Goal: Task Accomplishment & Management: Manage account settings

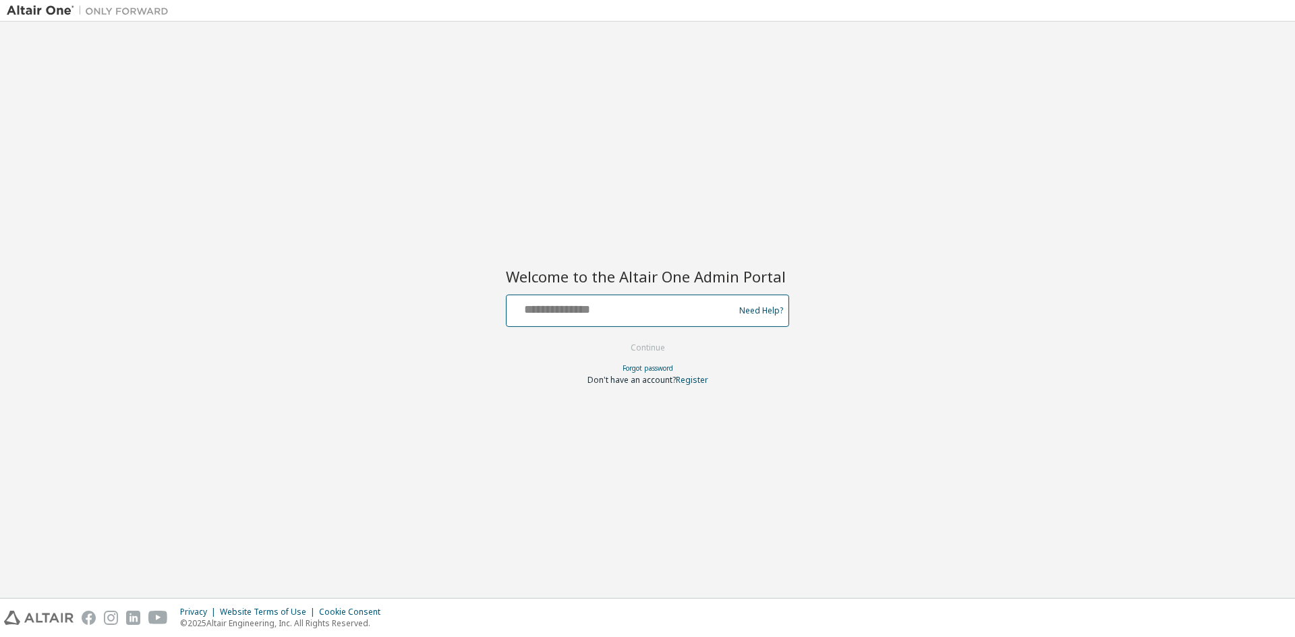
click at [670, 304] on input "text" at bounding box center [622, 308] width 221 height 20
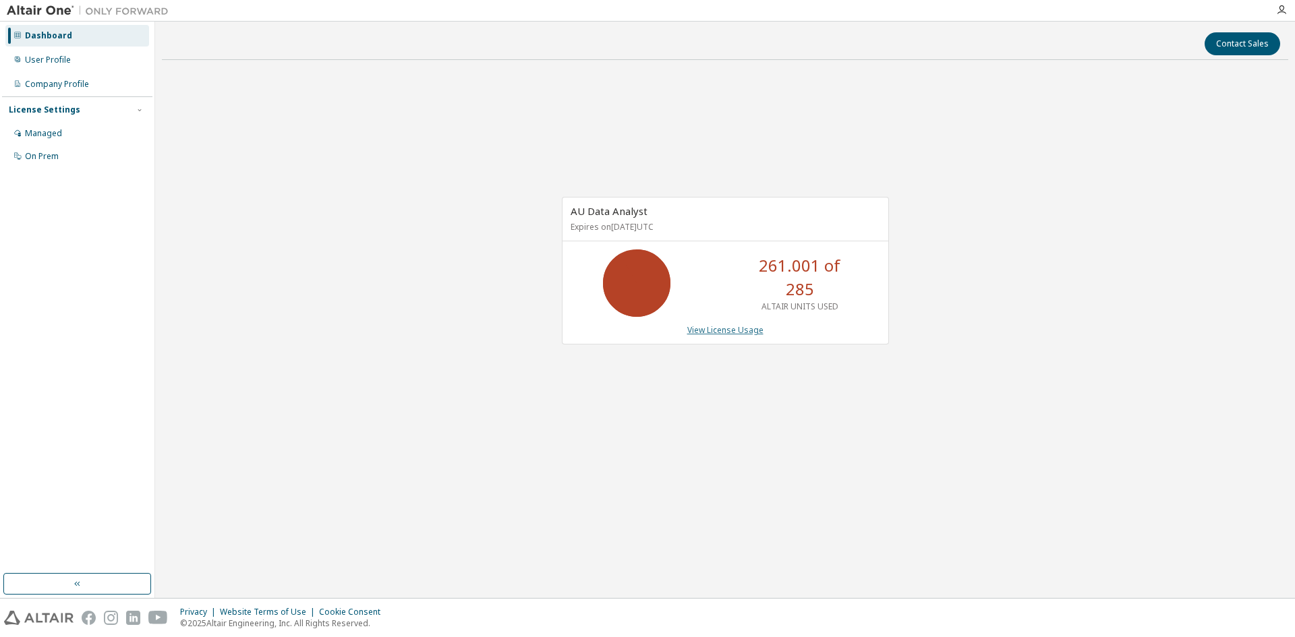
click at [711, 334] on link "View License Usage" at bounding box center [725, 329] width 76 height 11
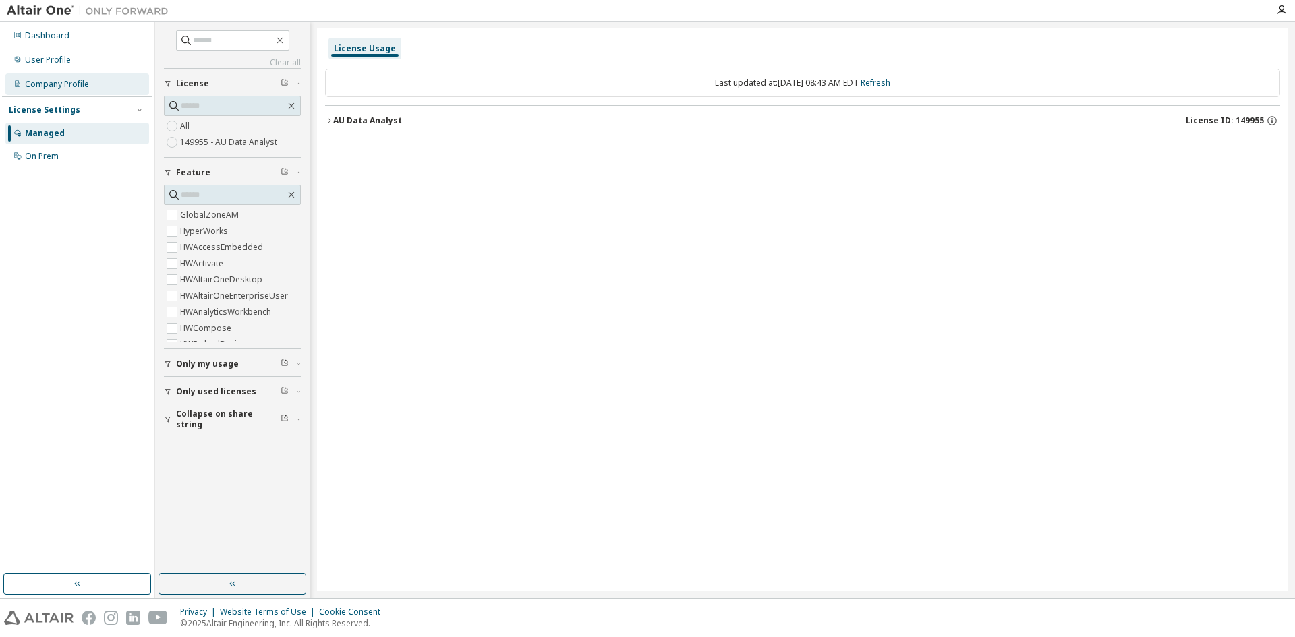
click at [100, 85] on div "Company Profile" at bounding box center [77, 85] width 144 height 22
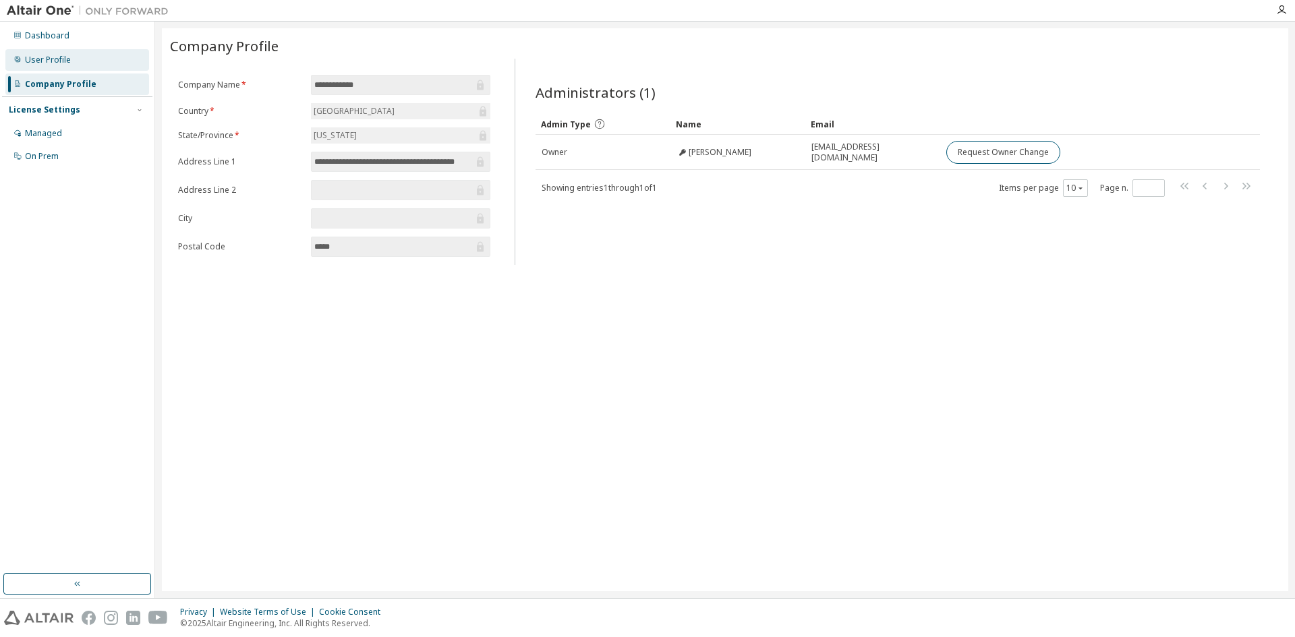
click at [58, 61] on div "User Profile" at bounding box center [48, 60] width 46 height 11
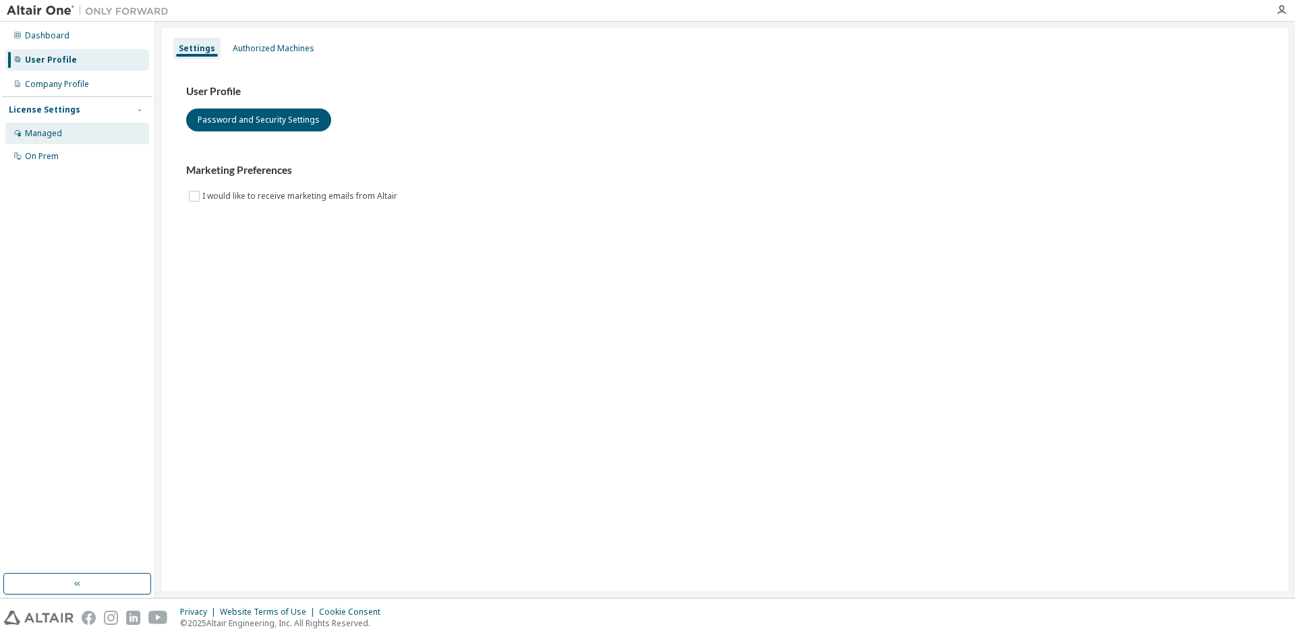
click at [38, 132] on div "Managed" at bounding box center [43, 133] width 37 height 11
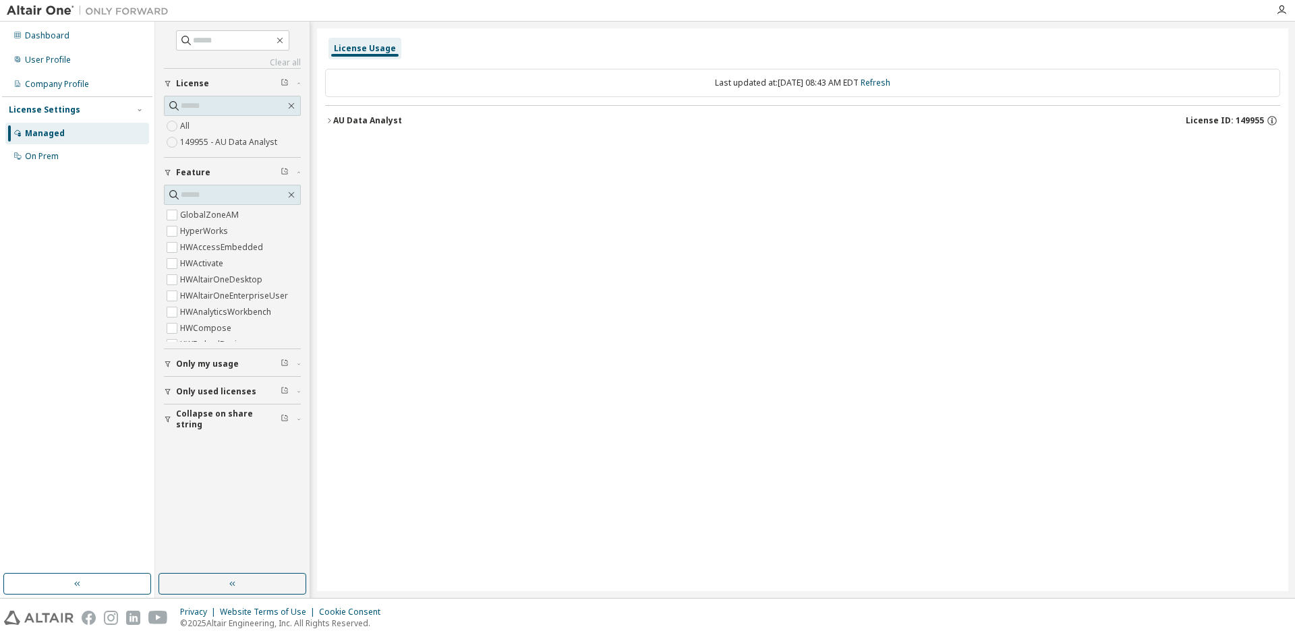
drag, startPoint x: 48, startPoint y: 160, endPoint x: 49, endPoint y: 141, distance: 18.9
click at [48, 160] on div "On Prem" at bounding box center [42, 156] width 34 height 11
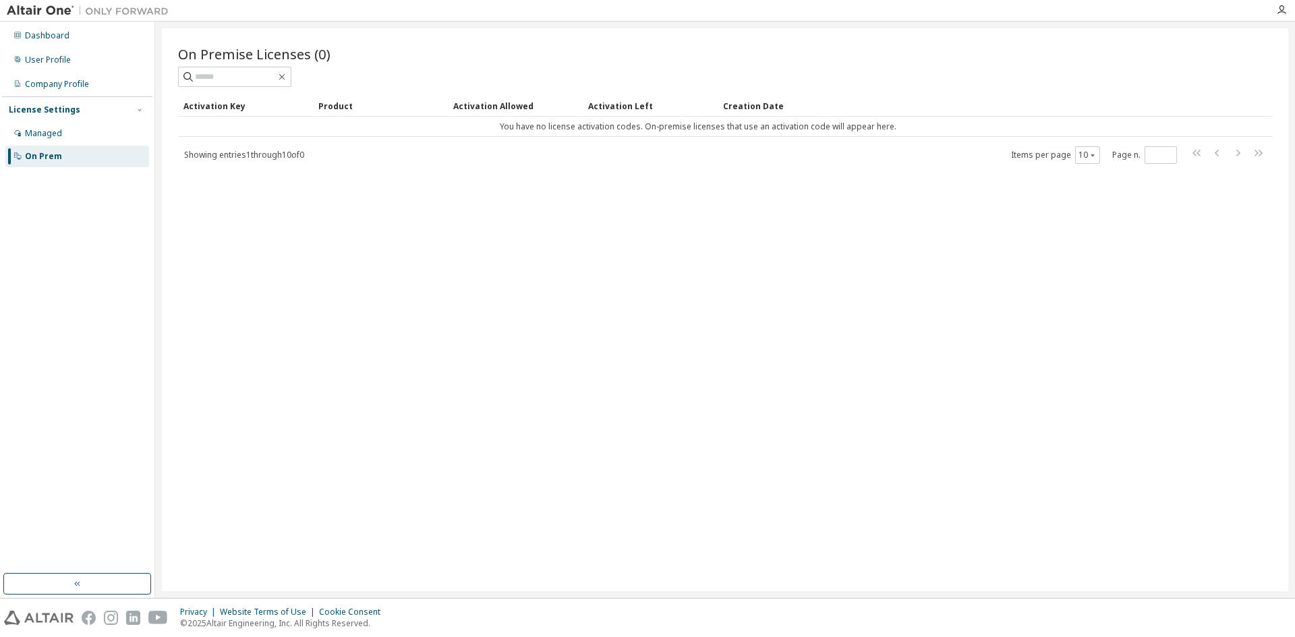
click at [59, 107] on div "License Settings" at bounding box center [45, 110] width 72 height 11
click at [61, 34] on div "Dashboard" at bounding box center [47, 35] width 45 height 11
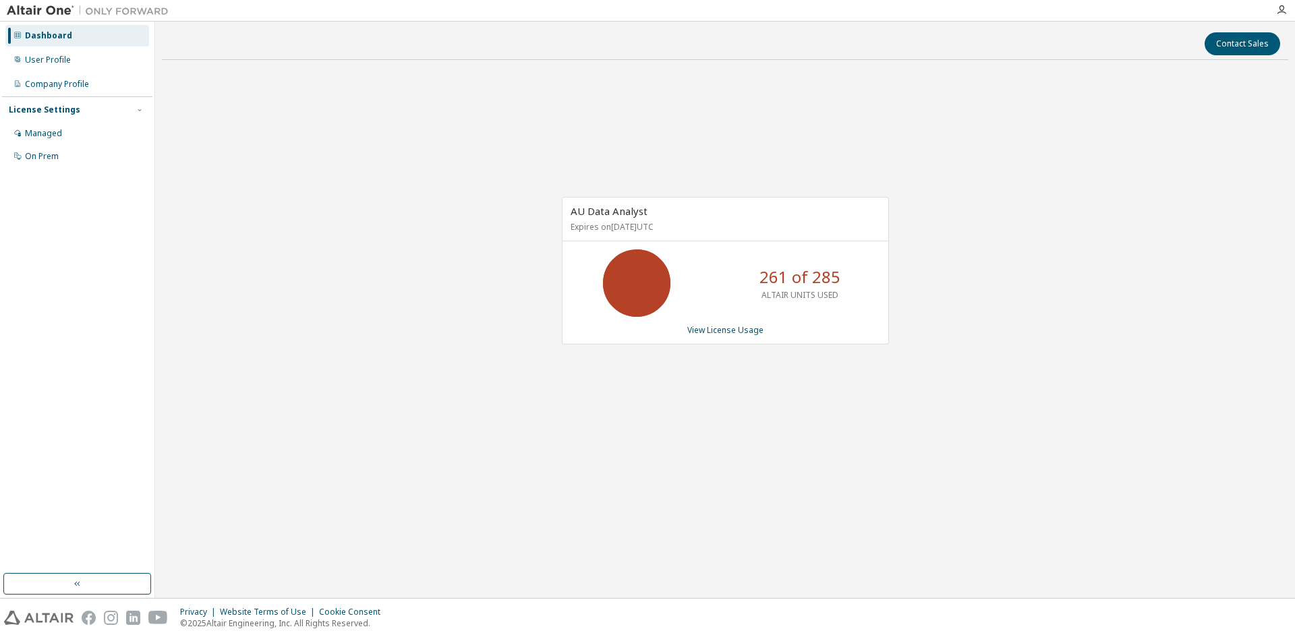
click at [918, 425] on div "AU Data Analyst Expires on [DATE] UTC 261 of 285 ALTAIR UNITS USED View License…" at bounding box center [725, 278] width 1127 height 414
click at [721, 330] on link "View License Usage" at bounding box center [725, 329] width 76 height 11
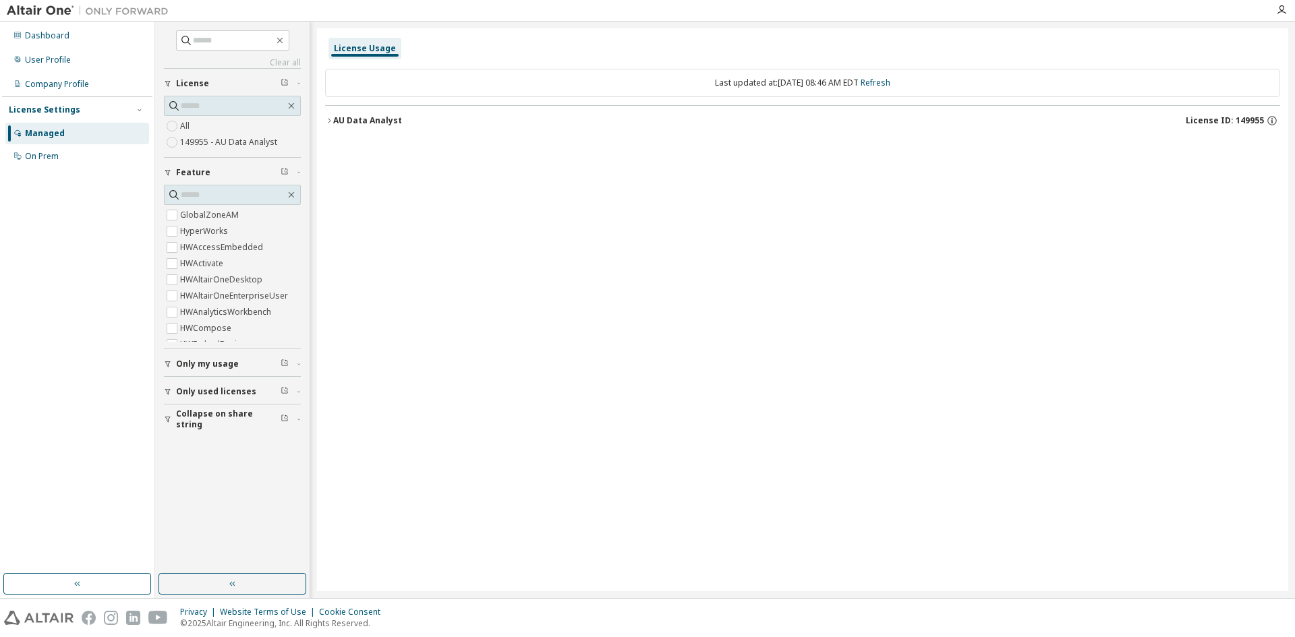
click at [329, 120] on icon "button" at bounding box center [329, 121] width 8 height 8
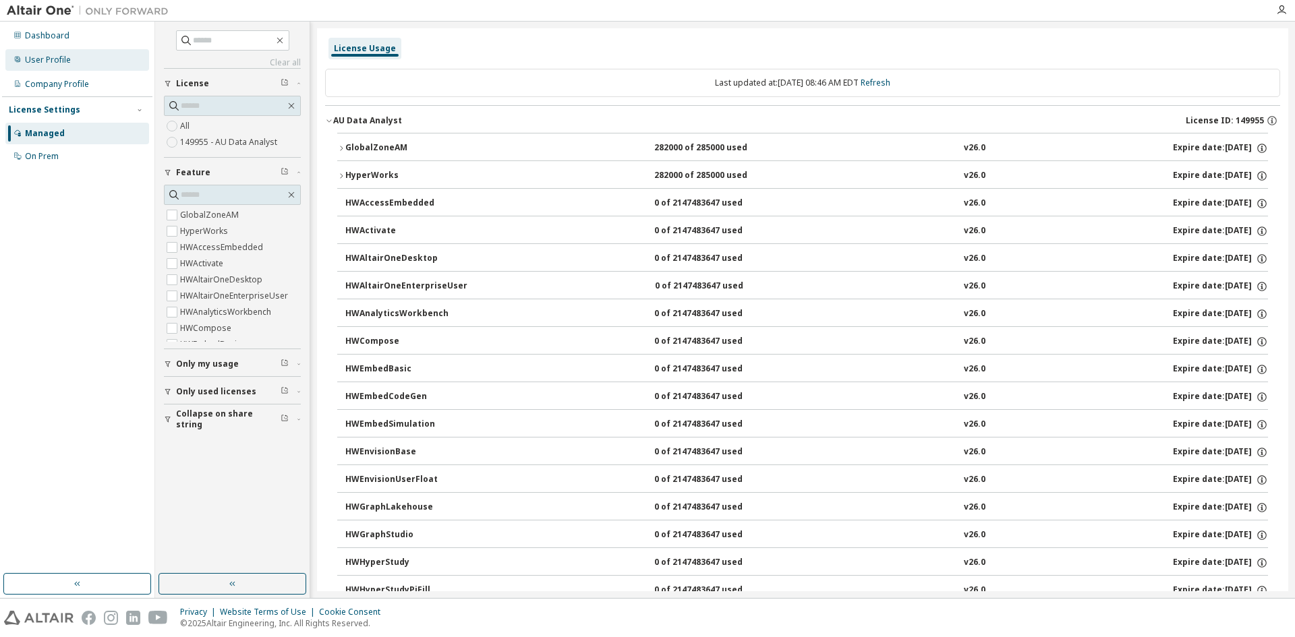
click at [55, 62] on div "User Profile" at bounding box center [48, 60] width 46 height 11
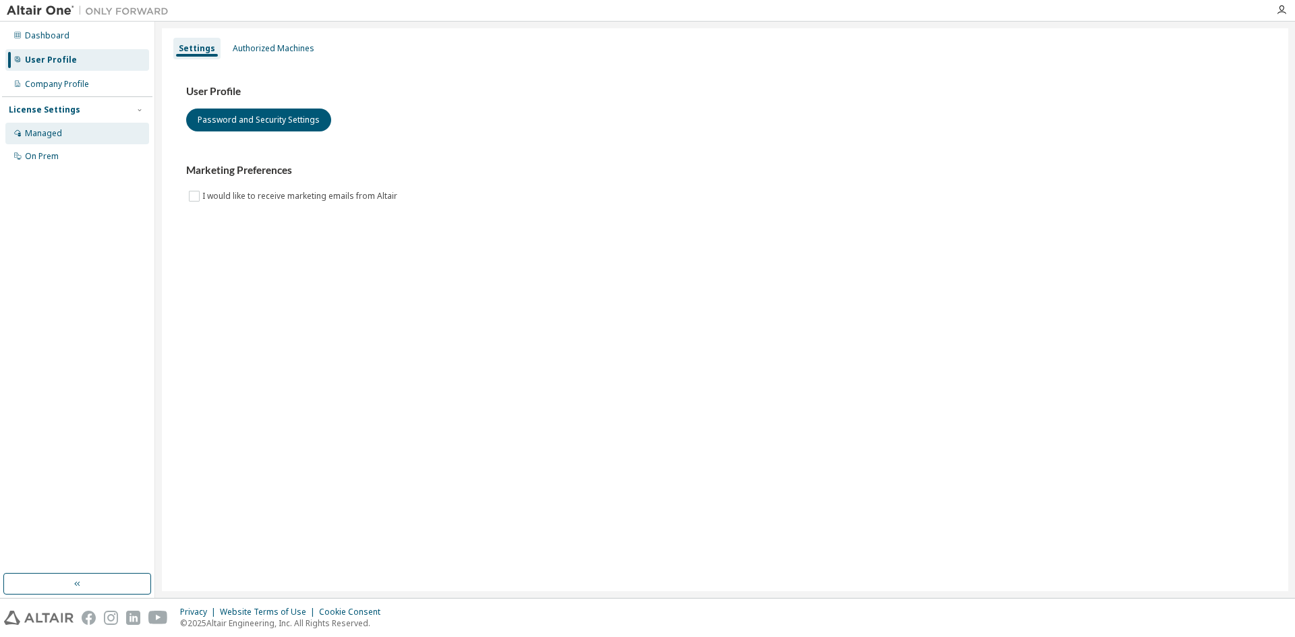
click at [42, 132] on div "Managed" at bounding box center [43, 133] width 37 height 11
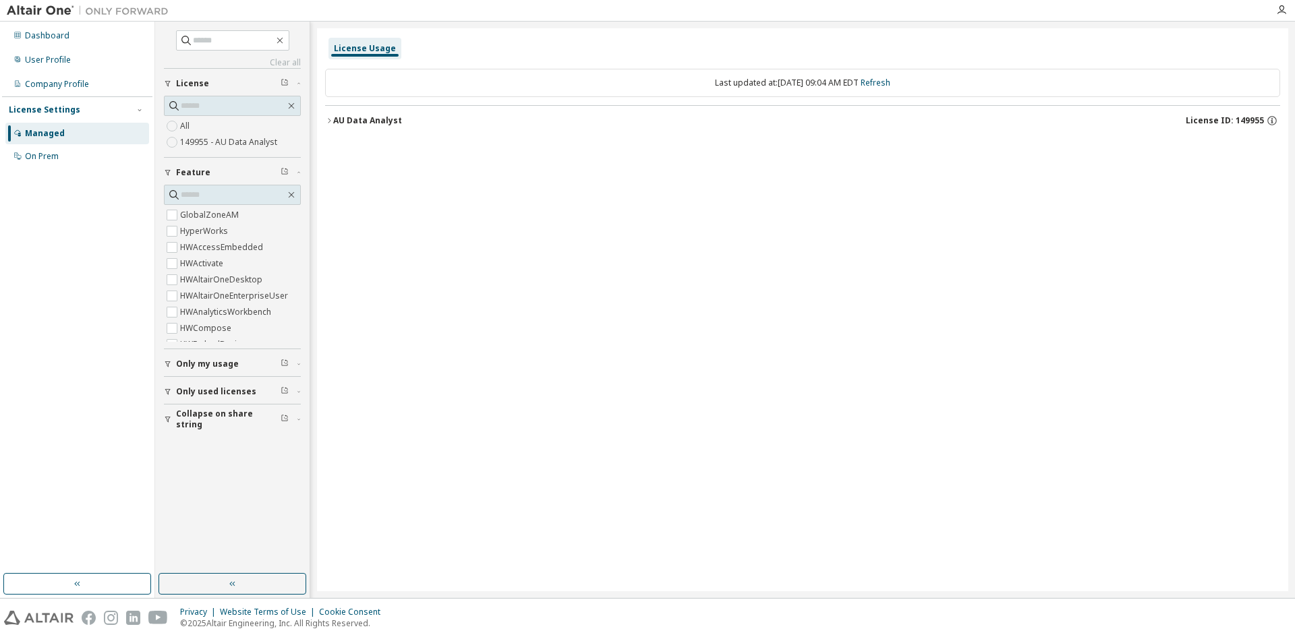
click at [327, 119] on icon "button" at bounding box center [329, 121] width 8 height 8
click at [327, 120] on icon "button" at bounding box center [329, 121] width 8 height 8
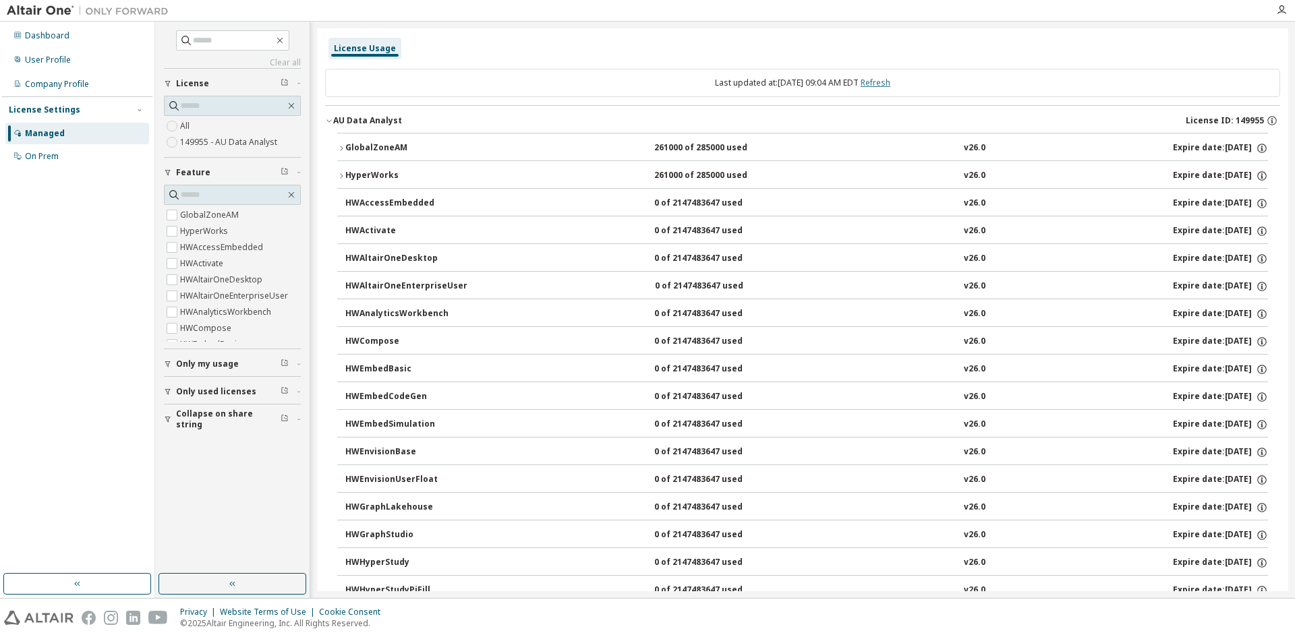
click at [890, 84] on link "Refresh" at bounding box center [876, 82] width 30 height 11
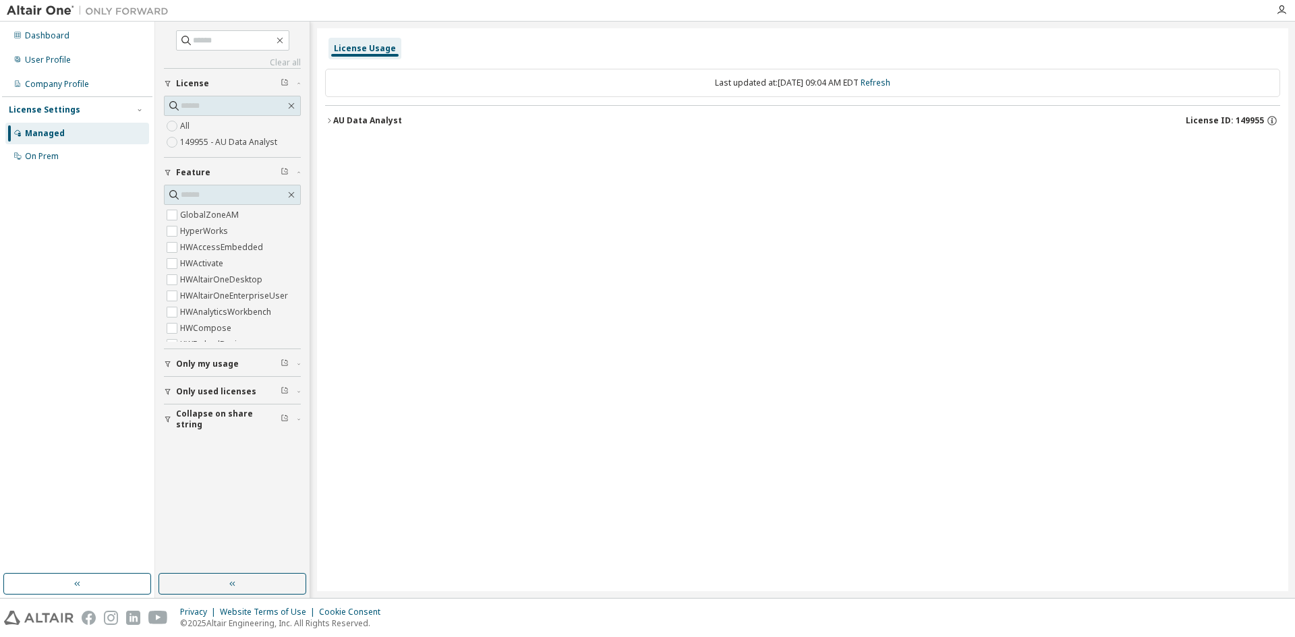
click at [347, 115] on div "AU Data Analyst" at bounding box center [367, 120] width 69 height 11
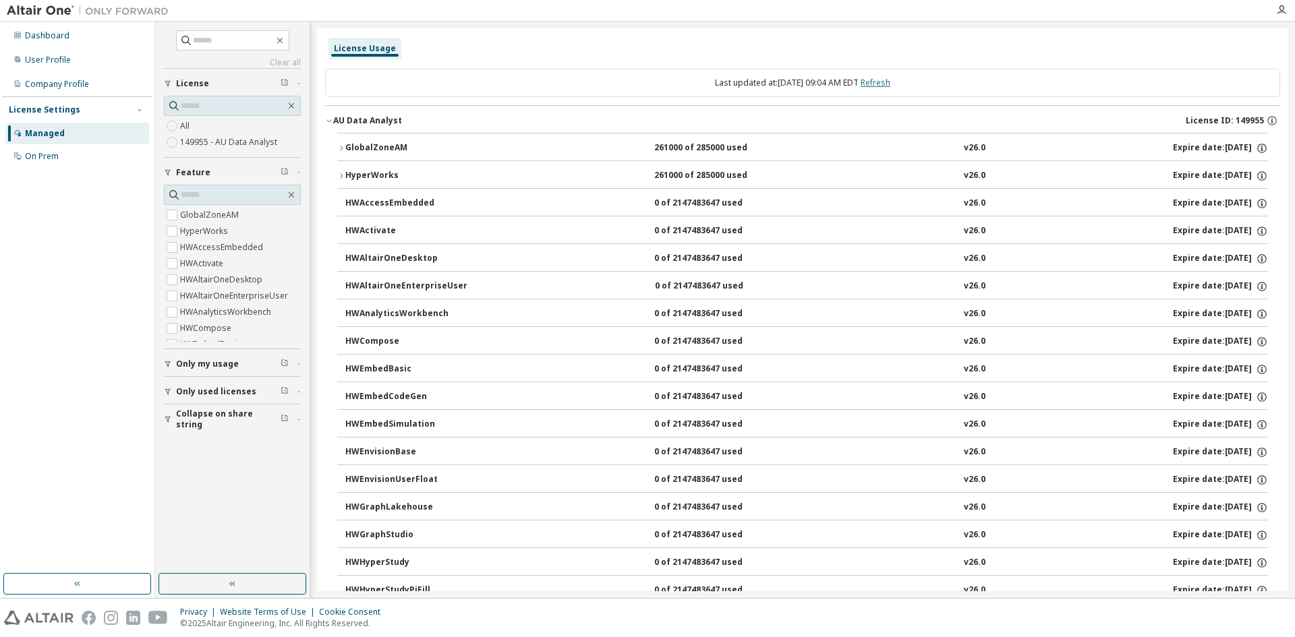
click at [890, 87] on link "Refresh" at bounding box center [876, 82] width 30 height 11
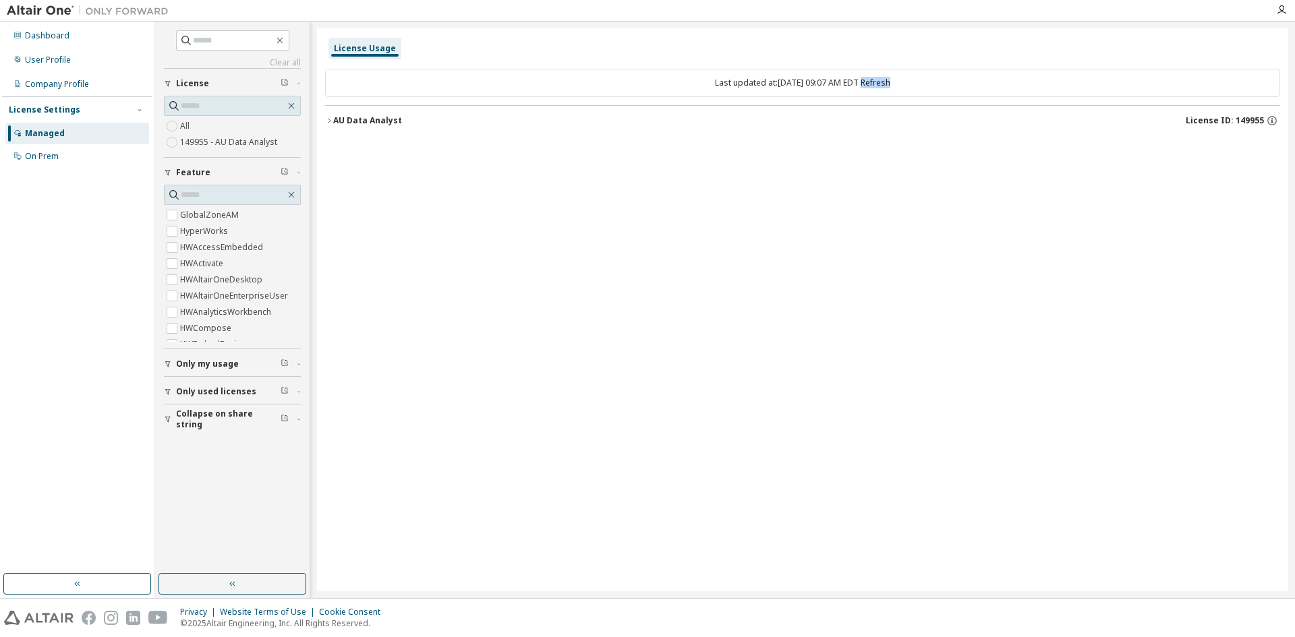
click at [362, 117] on div "AU Data Analyst" at bounding box center [367, 120] width 69 height 11
click at [382, 113] on button "AU Data Analyst License ID: 149955" at bounding box center [802, 121] width 955 height 30
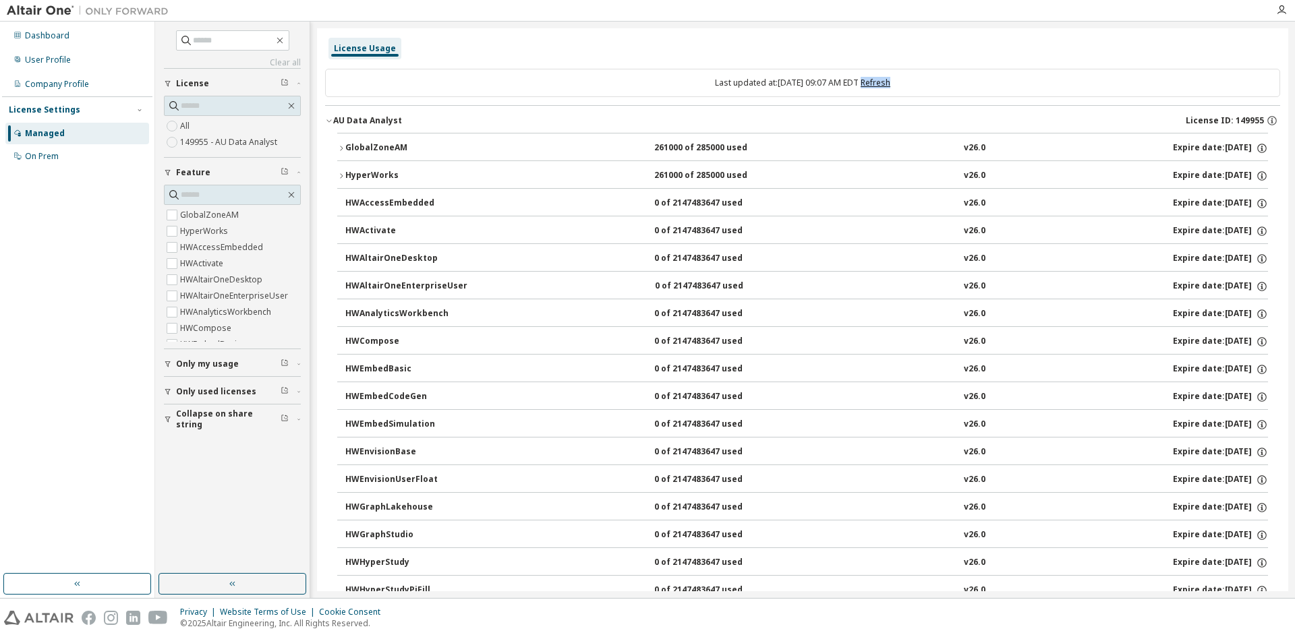
click at [890, 82] on link "Refresh" at bounding box center [876, 82] width 30 height 11
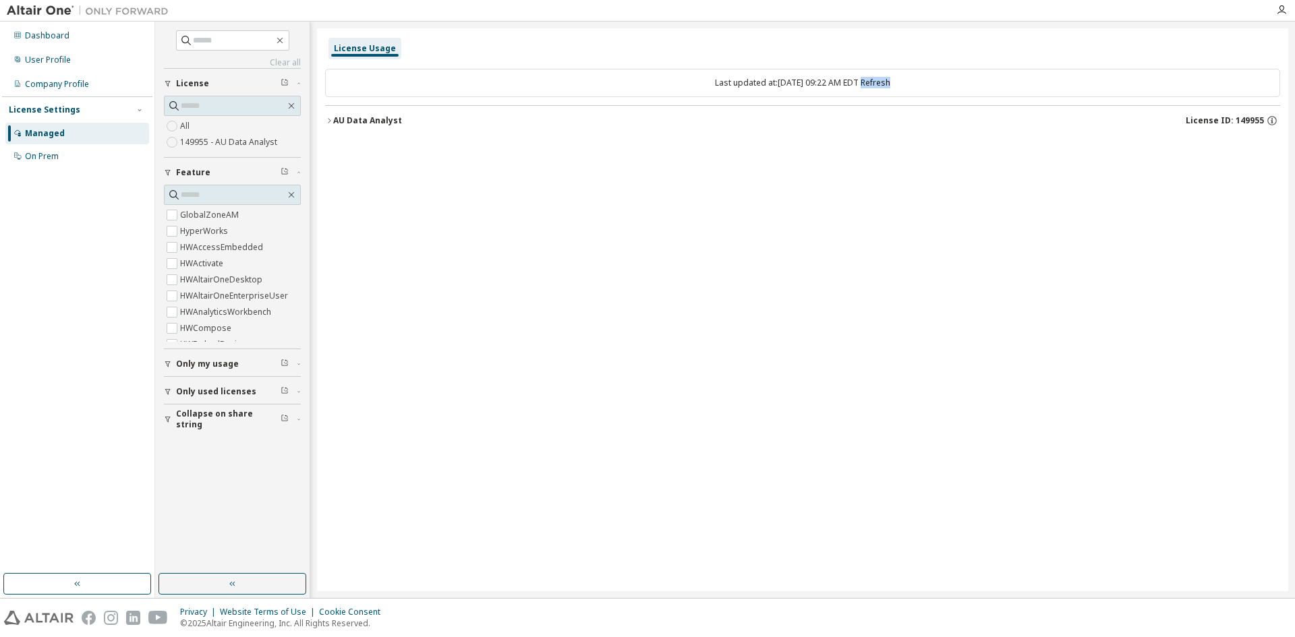
click at [376, 123] on div "AU Data Analyst" at bounding box center [367, 120] width 69 height 11
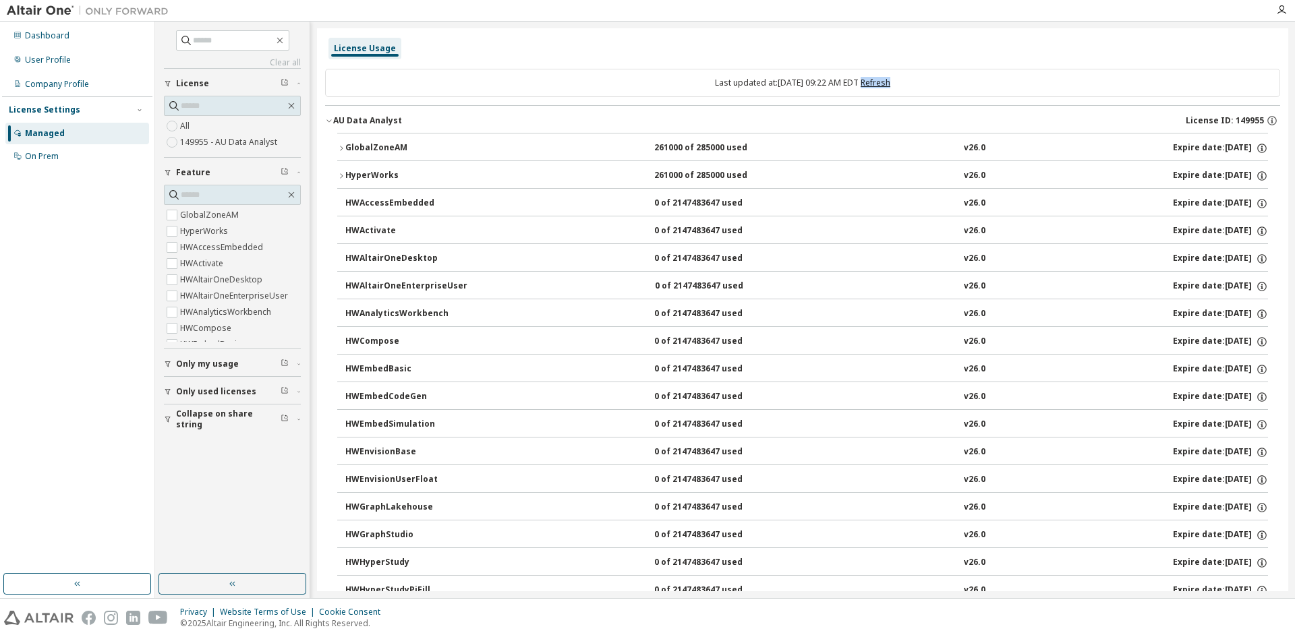
click at [890, 80] on link "Refresh" at bounding box center [876, 82] width 30 height 11
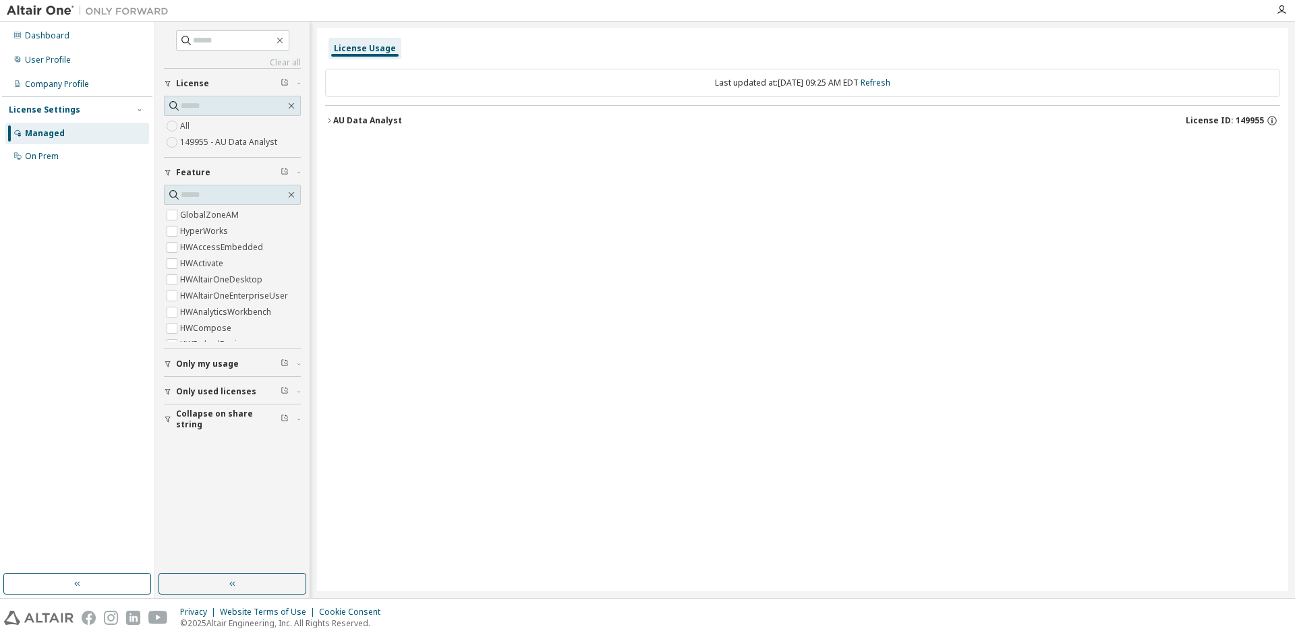
click at [853, 128] on button "AU Data Analyst License ID: 149955" at bounding box center [802, 121] width 955 height 30
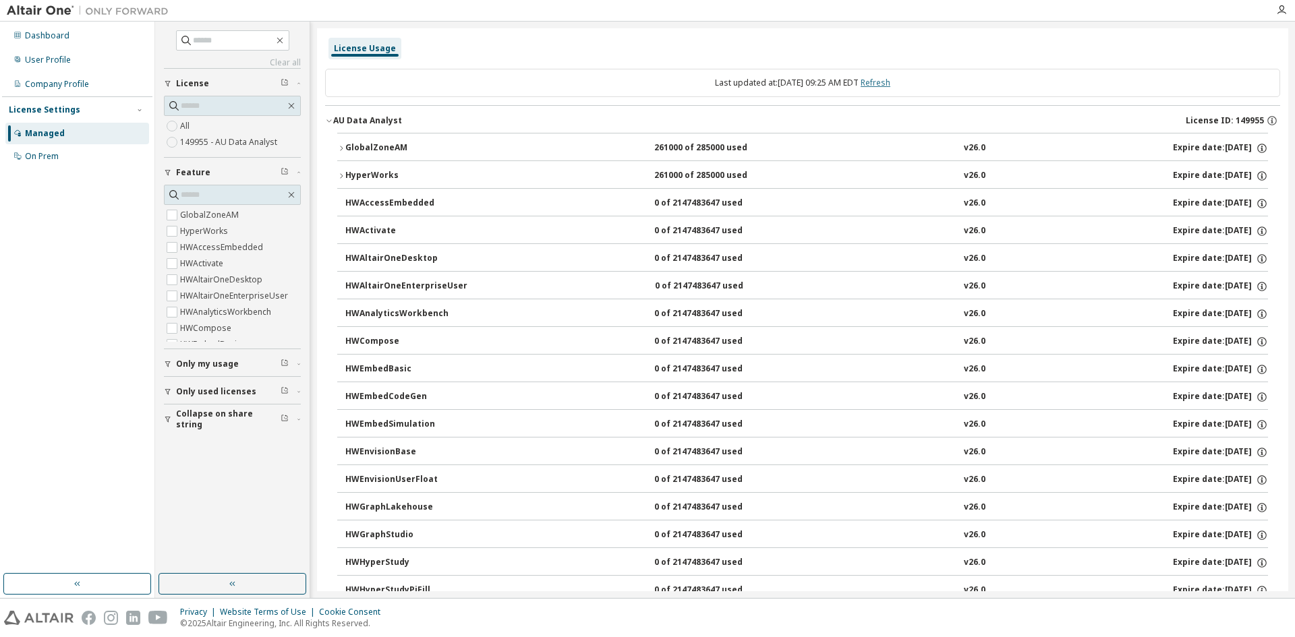
click at [890, 80] on link "Refresh" at bounding box center [876, 82] width 30 height 11
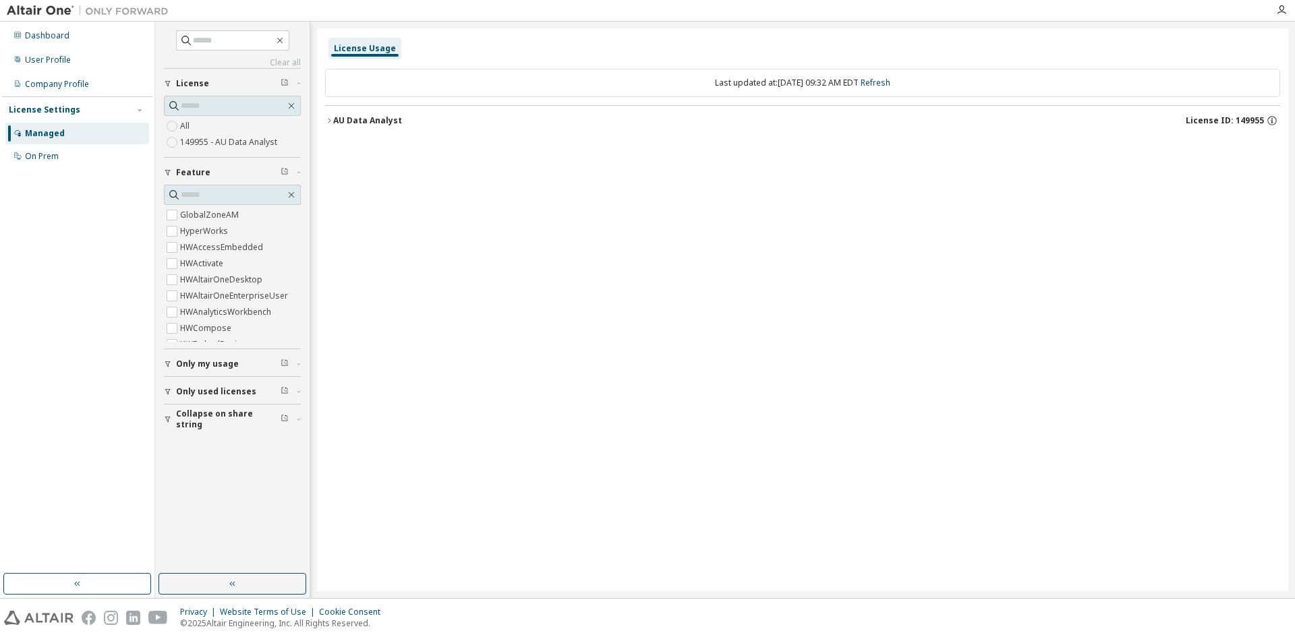
click at [393, 123] on div "AU Data Analyst" at bounding box center [367, 120] width 69 height 11
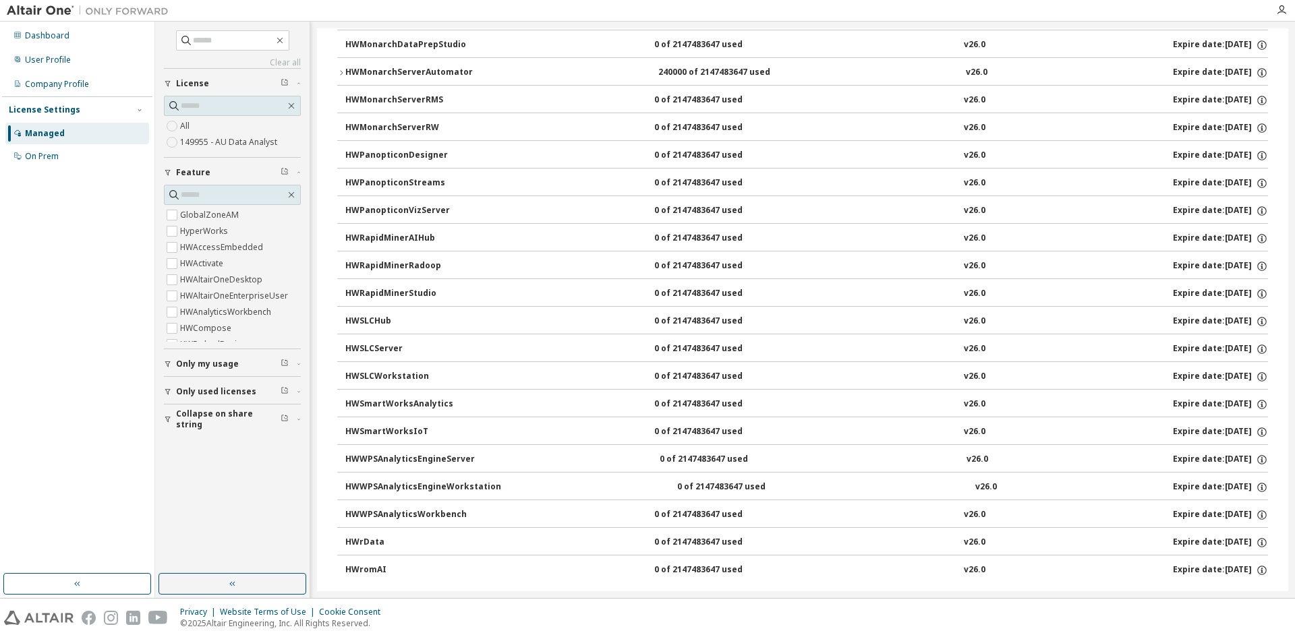
scroll to position [810, 0]
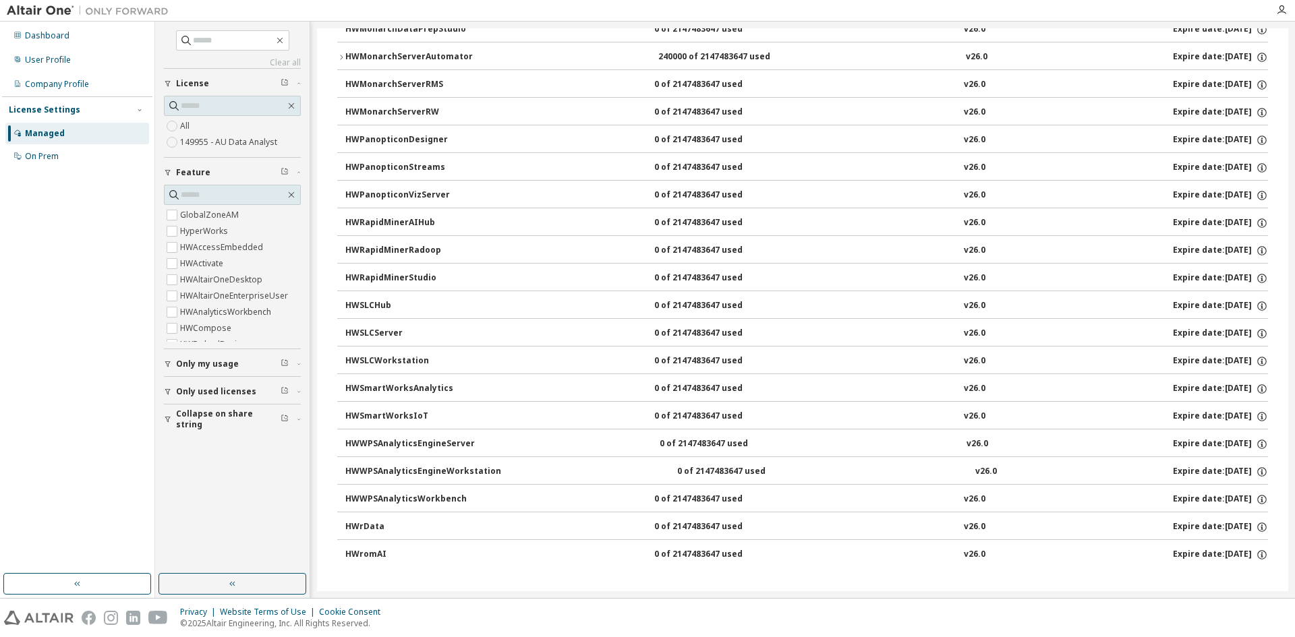
click at [41, 360] on div "Dashboard User Profile Company Profile License Settings Managed On Prem" at bounding box center [77, 298] width 150 height 548
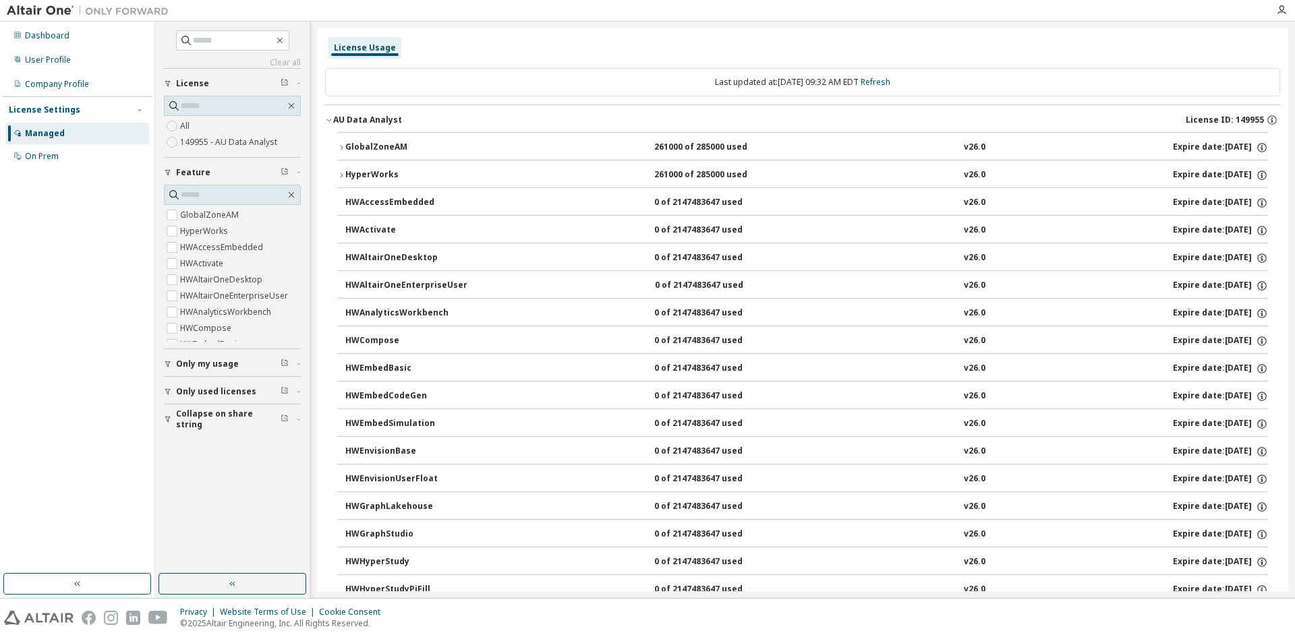
scroll to position [0, 0]
click at [890, 82] on link "Refresh" at bounding box center [876, 82] width 30 height 11
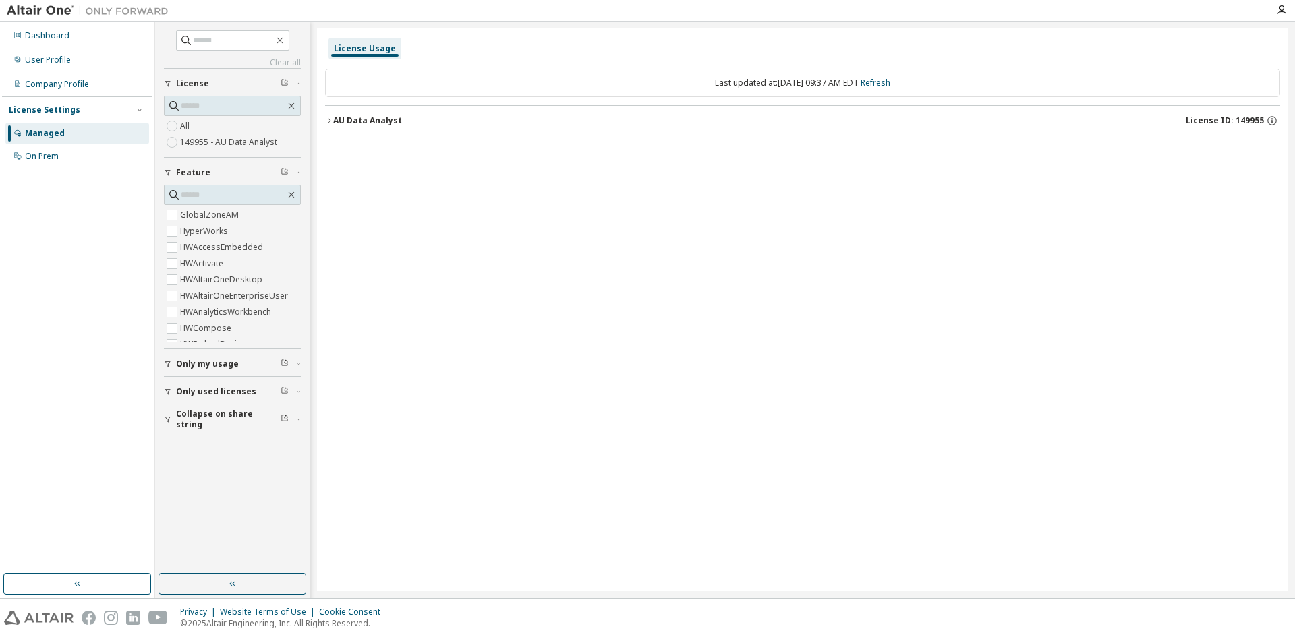
click at [353, 121] on div "AU Data Analyst" at bounding box center [367, 120] width 69 height 11
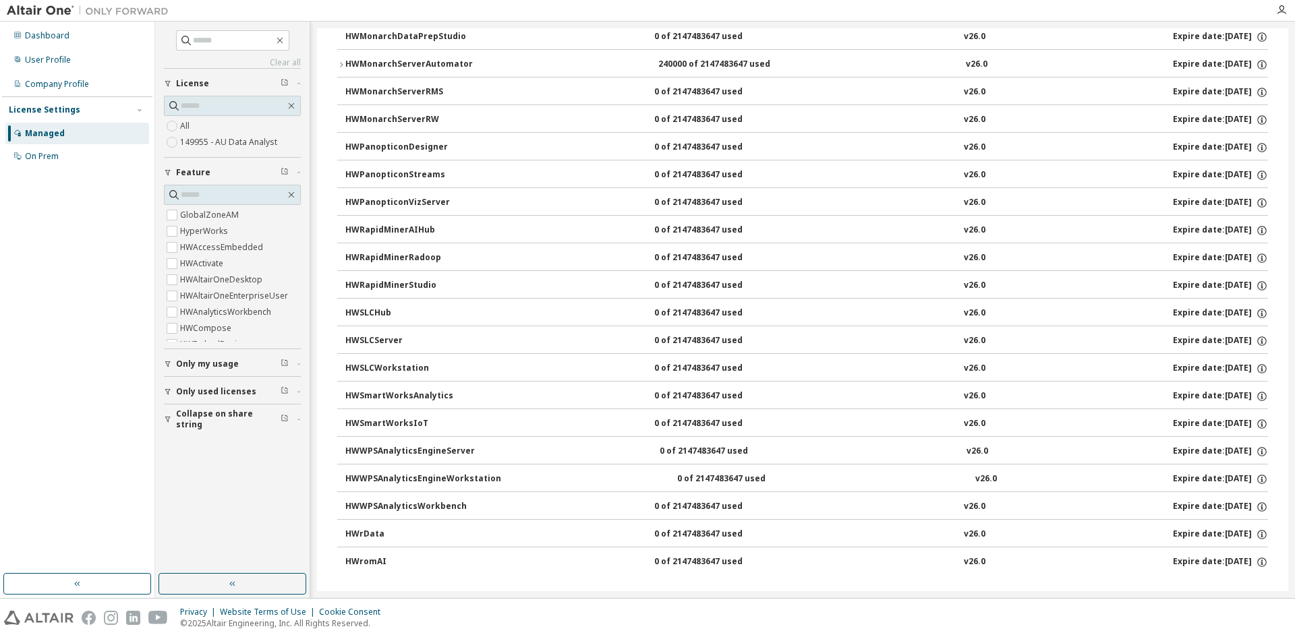
scroll to position [810, 0]
